Goal: Information Seeking & Learning: Learn about a topic

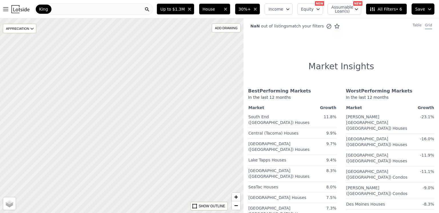
drag, startPoint x: 168, startPoint y: 147, endPoint x: 159, endPoint y: 77, distance: 70.6
click at [159, 77] on div at bounding box center [122, 115] width 292 height 233
drag, startPoint x: 197, startPoint y: 108, endPoint x: 159, endPoint y: 125, distance: 41.6
click at [159, 125] on div at bounding box center [122, 115] width 292 height 233
click at [288, 44] on div "NaN out of listings match your filters Table Grid Market Insights Best Performi…" at bounding box center [342, 124] width 196 height 213
